Goal: Navigation & Orientation: Find specific page/section

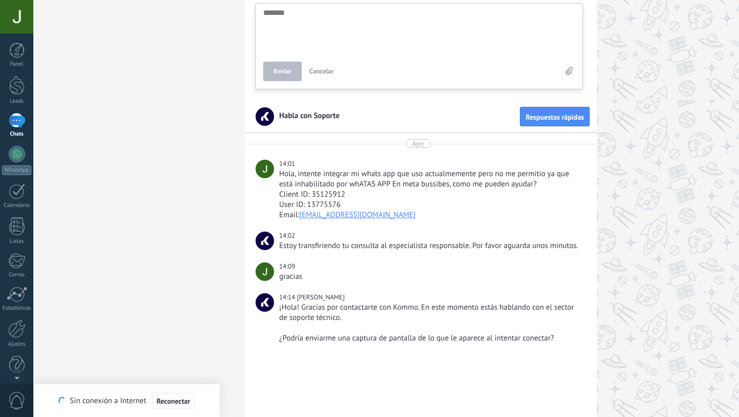
scroll to position [5716, 0]
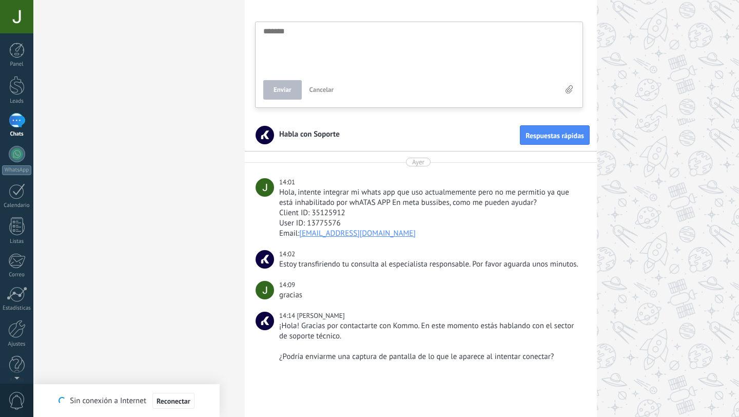
click at [17, 126] on div "1" at bounding box center [17, 120] width 16 height 15
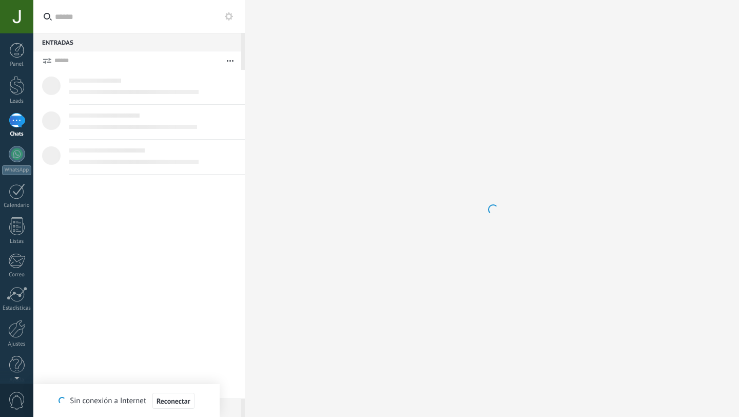
click at [16, 22] on div at bounding box center [16, 16] width 33 height 33
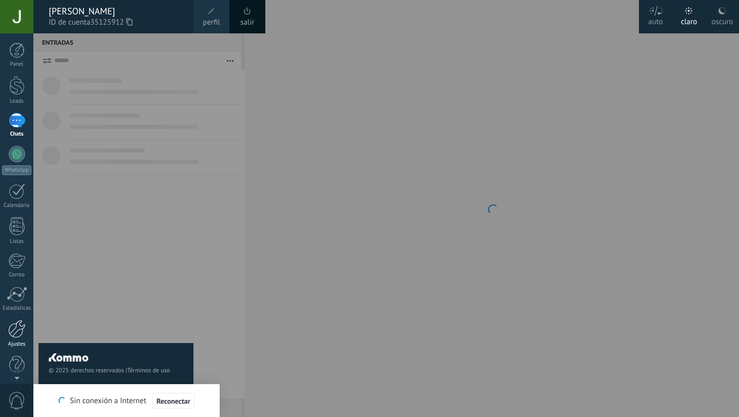
scroll to position [10, 0]
click at [15, 308] on div "Panel Leads 1 Chats WhatsApp Clientes" at bounding box center [16, 207] width 33 height 351
click at [15, 322] on div at bounding box center [16, 318] width 17 height 18
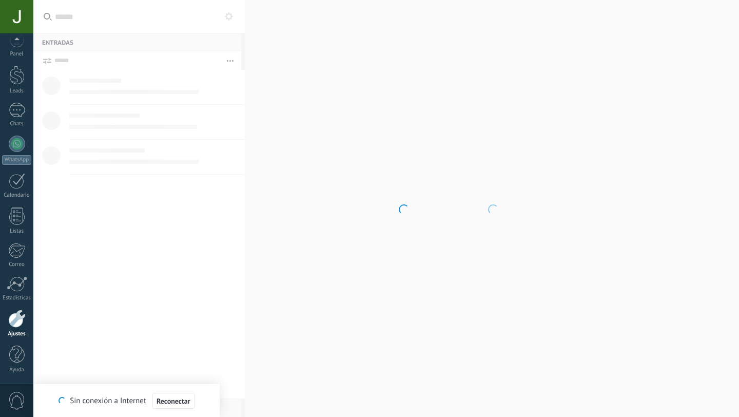
click at [349, 126] on body ".abccls-1,.abccls-2{fill-rule:evenodd}.abccls-2{fill:#fff} .abfcls-1{fill:none}…" at bounding box center [369, 208] width 739 height 417
click at [20, 101] on div "Panel Leads 1 Chats WhatsApp Clientes" at bounding box center [16, 207] width 33 height 351
click at [17, 117] on div "1" at bounding box center [17, 110] width 16 height 15
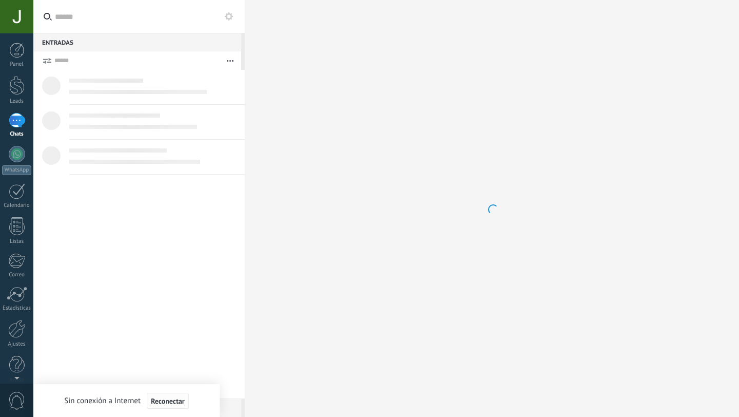
click at [180, 401] on span "Reconectar" at bounding box center [168, 400] width 34 height 7
click at [174, 411] on div "Se ha recuperado la conexión a Internet Sin conexión a Internet Reconectar" at bounding box center [126, 400] width 186 height 33
click at [173, 404] on span "Reconectar" at bounding box center [168, 400] width 34 height 7
click at [626, 157] on div at bounding box center [492, 208] width 494 height 417
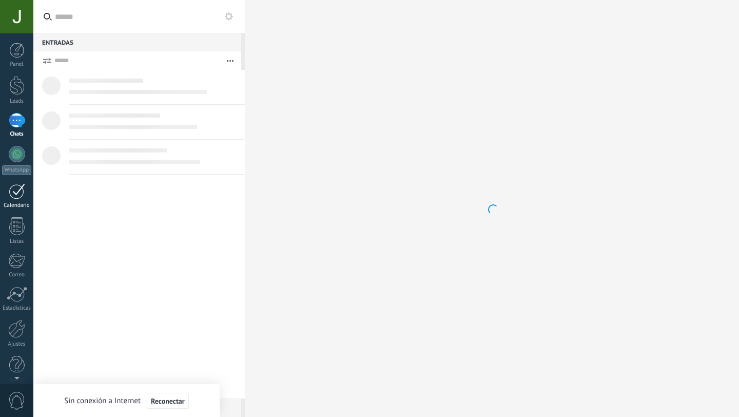
click at [14, 206] on div "Calendario" at bounding box center [17, 205] width 30 height 7
